Goal: Download file/media

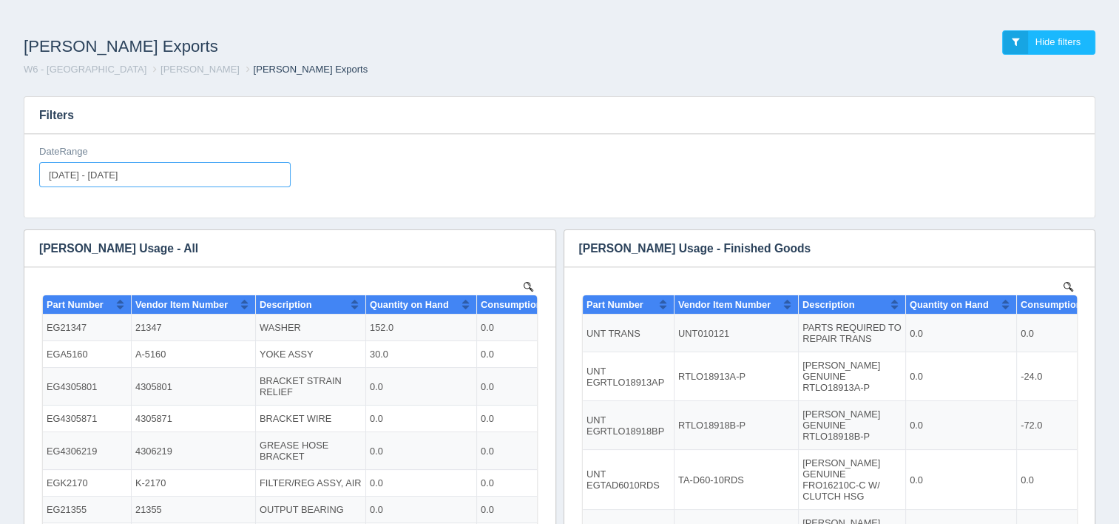
type input "[DATE]"
click at [238, 178] on input "[DATE] - [DATE]" at bounding box center [164, 174] width 251 height 25
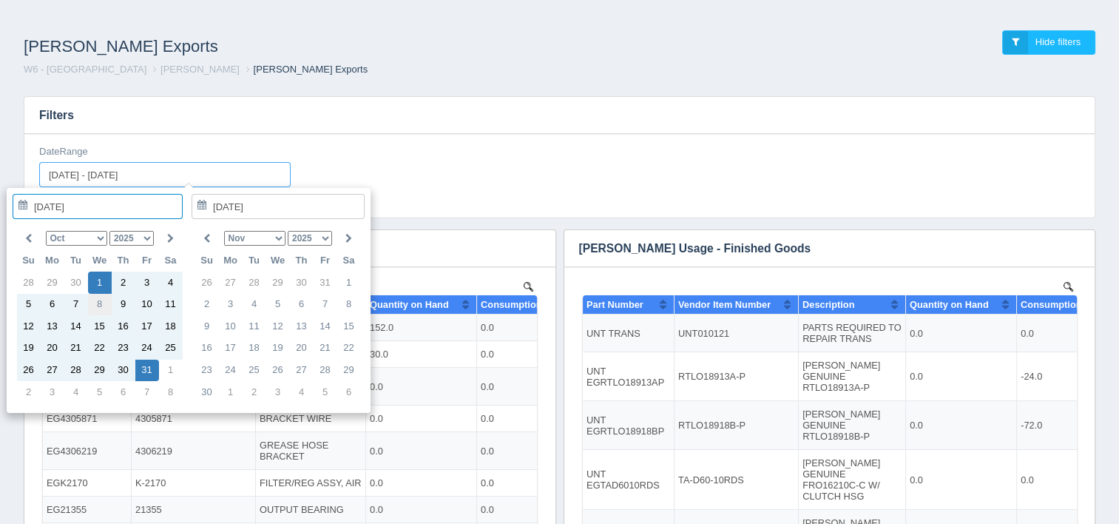
type input "[DATE]"
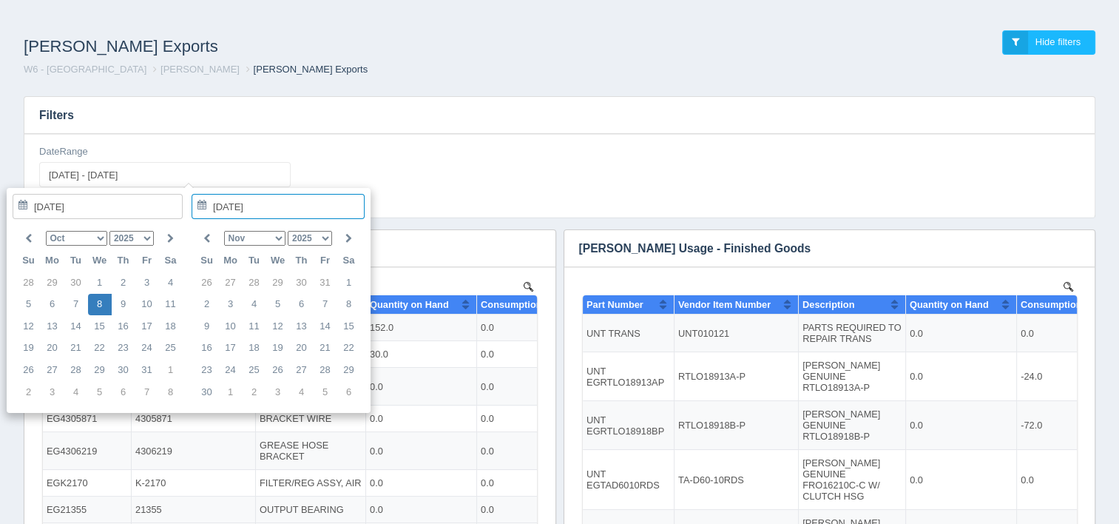
type input "[DATE] - [DATE]"
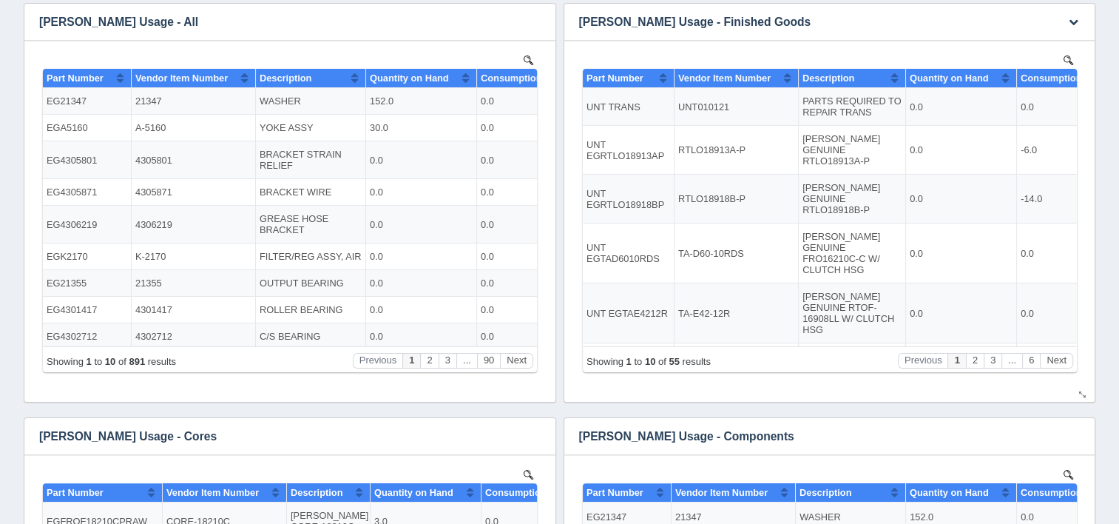
scroll to position [370, 0]
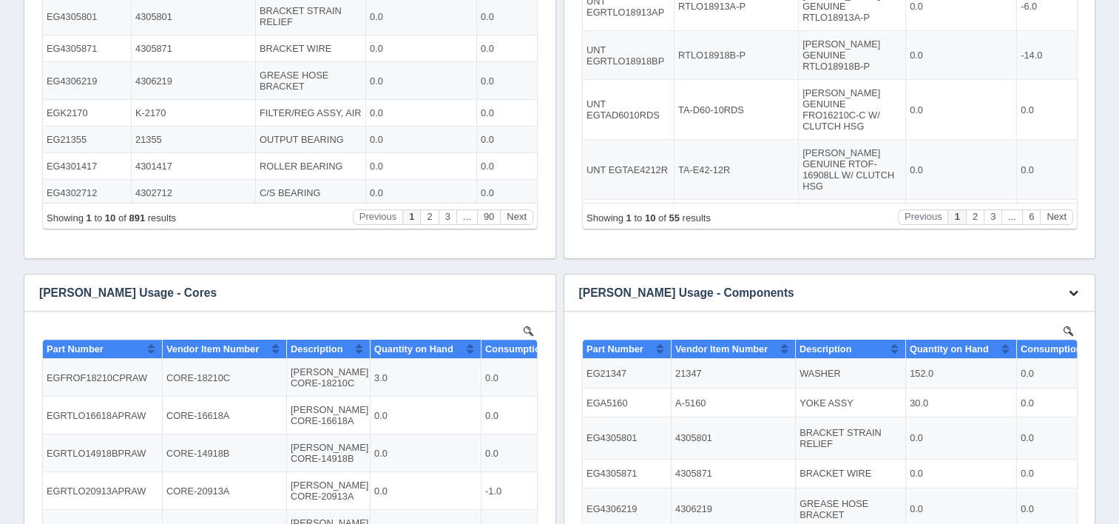
click at [1070, 297] on button "button" at bounding box center [1074, 293] width 20 height 23
click at [1044, 319] on link "Download CSV" at bounding box center [1024, 314] width 118 height 21
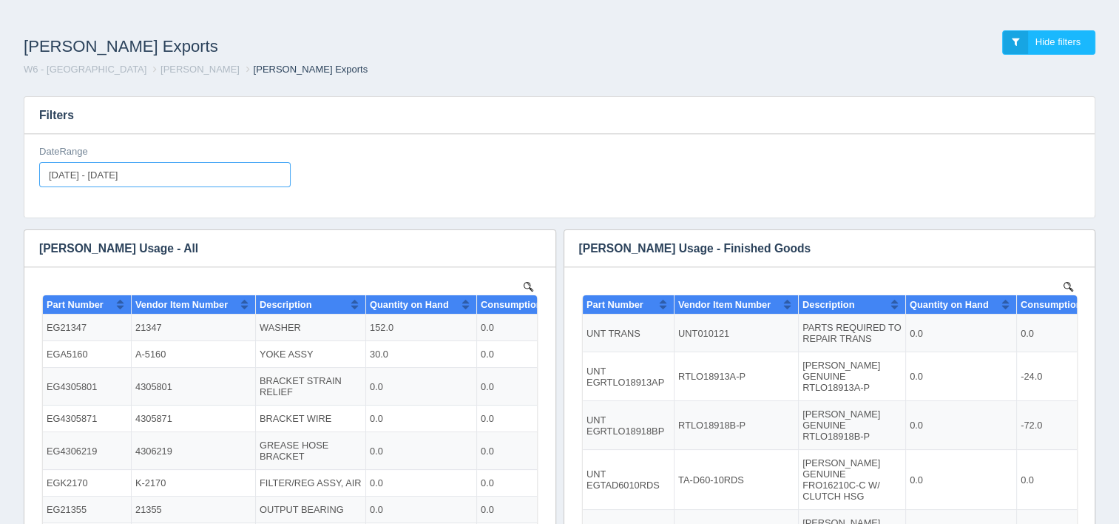
type input "[DATE]"
click at [160, 174] on input "[DATE] - [DATE]" at bounding box center [164, 174] width 251 height 25
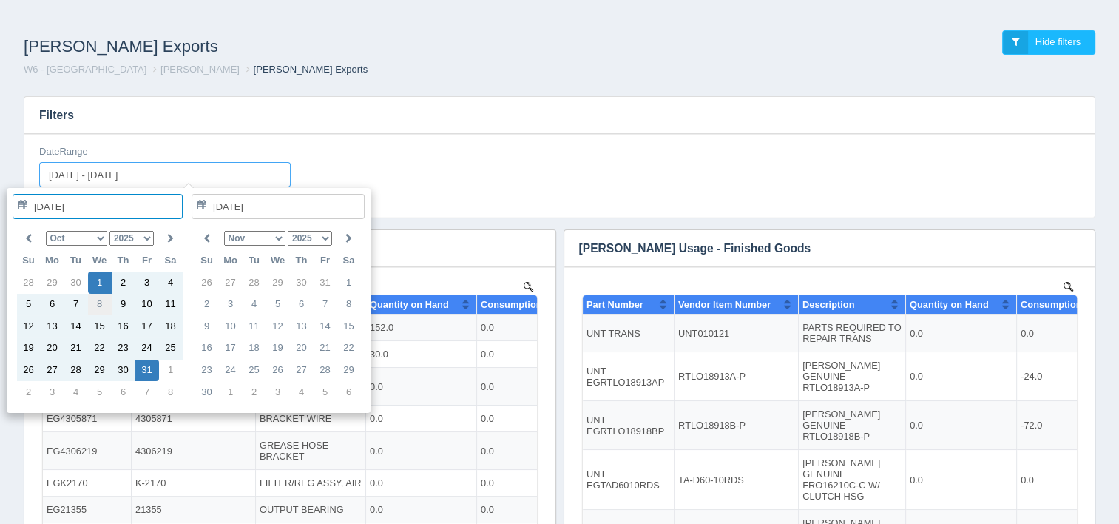
type input "[DATE]"
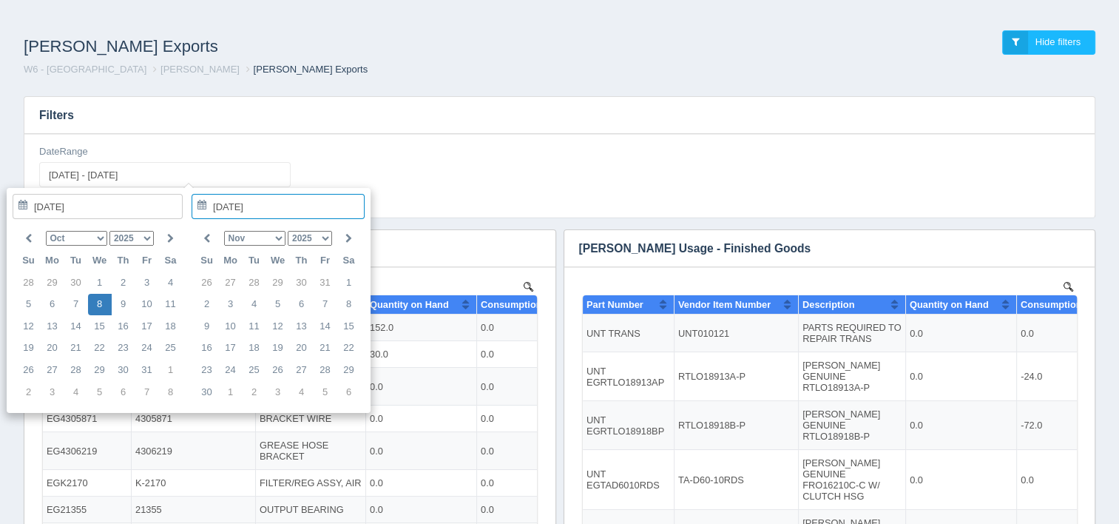
type input "[DATE] - [DATE]"
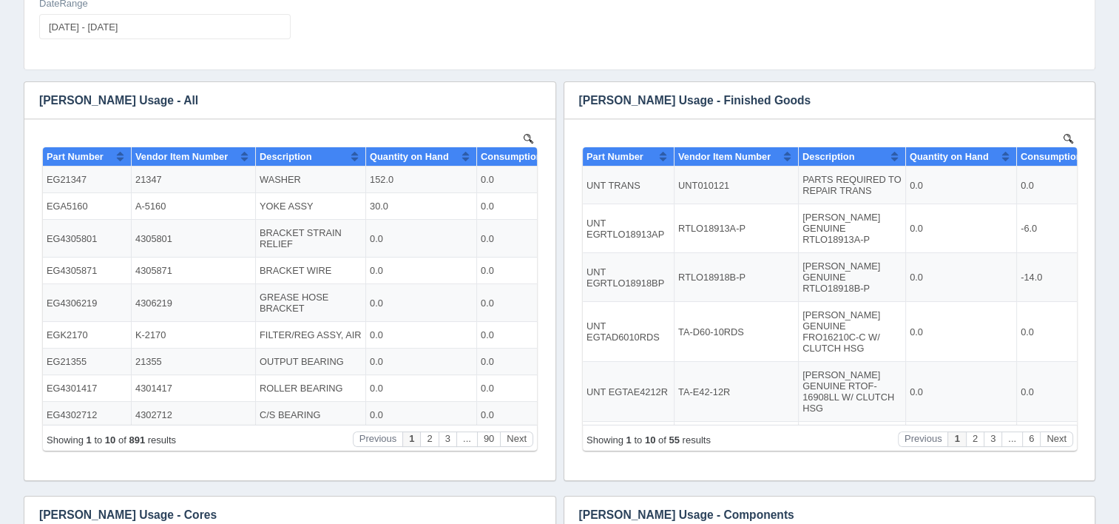
scroll to position [370, 0]
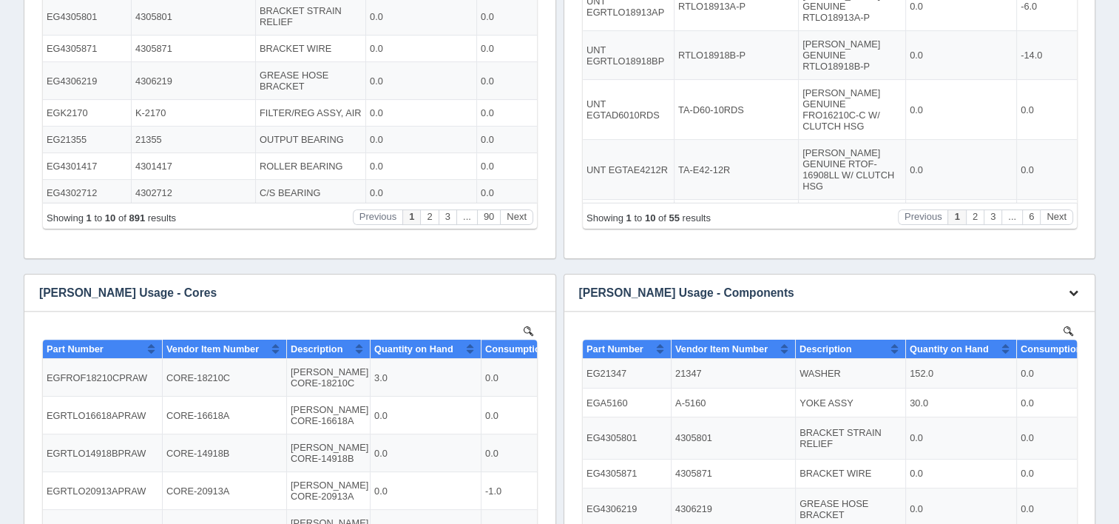
click at [1070, 299] on button "button" at bounding box center [1074, 293] width 20 height 23
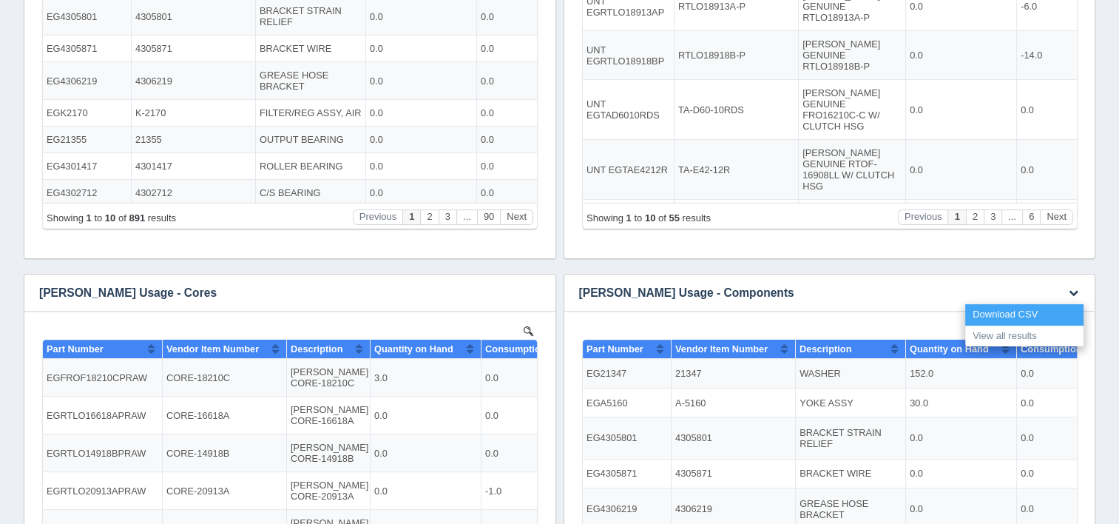
click at [1015, 312] on link "Download CSV" at bounding box center [1024, 314] width 118 height 21
